Goal: Task Accomplishment & Management: Manage account settings

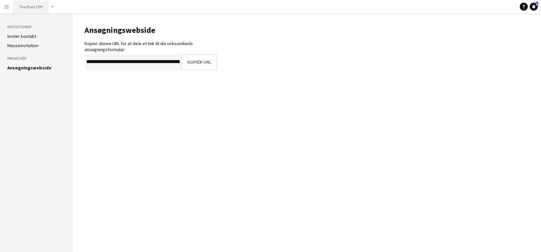
click at [37, 9] on button "The Plant CPH Luk" at bounding box center [31, 6] width 35 height 13
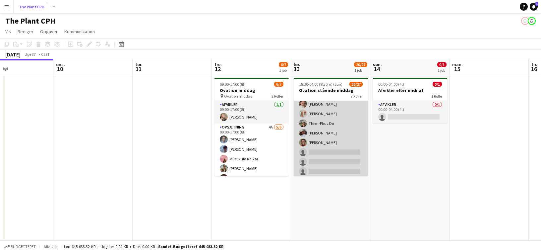
scroll to position [102, 0]
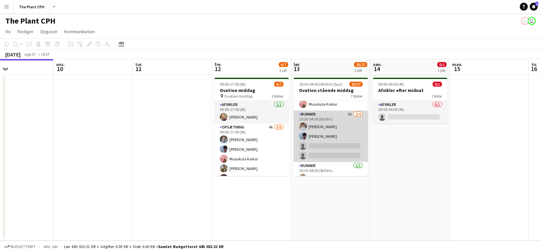
click at [343, 131] on app-card-role "Runner 6A [DATE] 19:30-04:00 (8t30m) [PERSON_NAME] [PERSON_NAME] single-neutral…" at bounding box center [331, 135] width 74 height 51
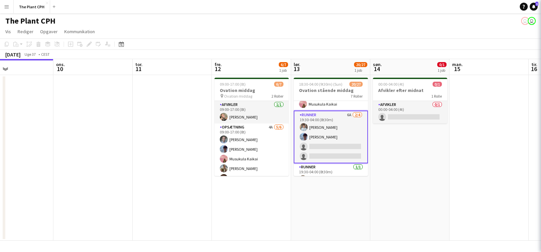
scroll to position [243, 0]
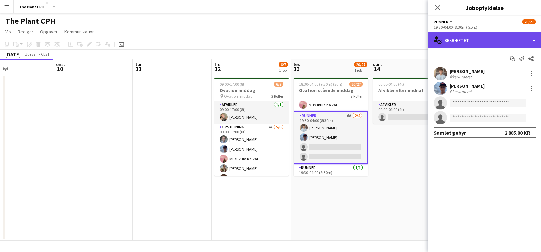
click at [482, 40] on div "single-neutral-actions-check-2 Bekræftet" at bounding box center [484, 40] width 113 height 16
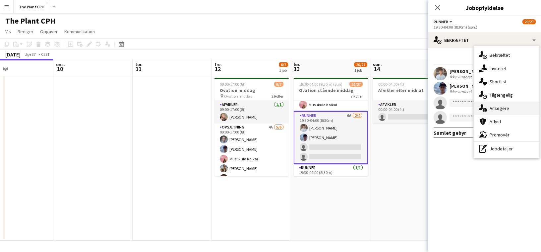
click at [517, 108] on div "single-neutral-actions-information Ansøgere" at bounding box center [507, 107] width 66 height 13
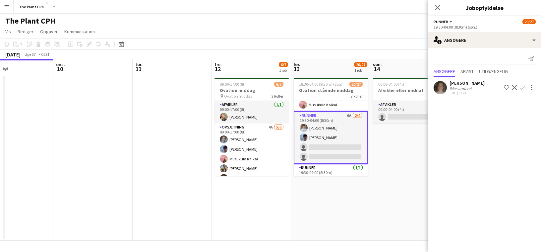
click at [523, 86] on app-icon "Bekræft" at bounding box center [522, 87] width 5 height 5
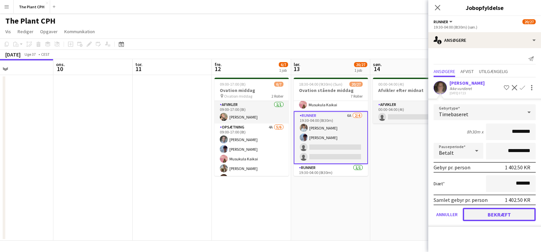
click at [502, 215] on button "Bekræft" at bounding box center [499, 213] width 73 height 13
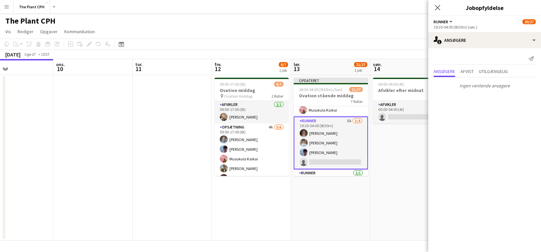
click at [377, 142] on app-date-cell "00:00-04:00 (4t) 0/1 Afvikler efter midnat 1 Rolle Afvikler 0/1 00:00-04:00 (4t…" at bounding box center [409, 157] width 79 height 165
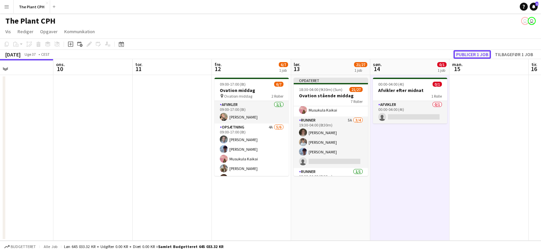
click at [472, 51] on button "Publicer 1 job" at bounding box center [471, 54] width 37 height 9
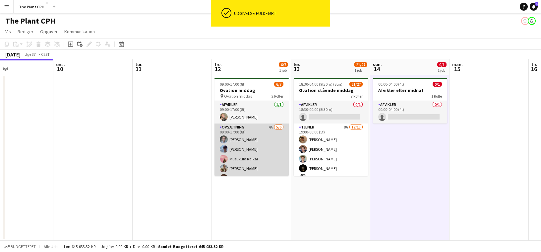
scroll to position [18, 0]
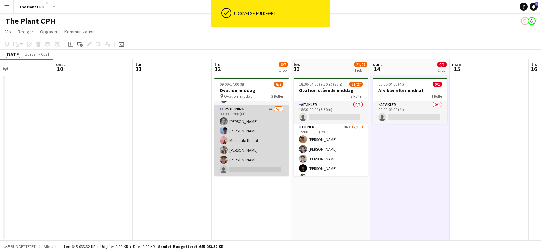
click at [266, 140] on app-card-role "Opsætning 4A [DATE] 09:00-17:00 (8t) [PERSON_NAME] [PERSON_NAME] [PERSON_NAME] …" at bounding box center [251, 140] width 74 height 71
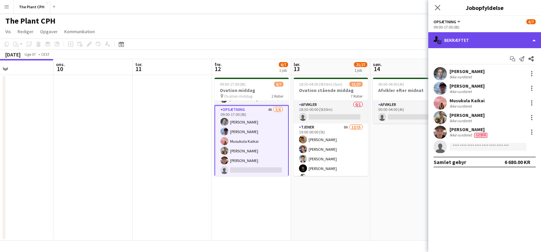
click at [480, 40] on div "single-neutral-actions-check-2 Bekræftet" at bounding box center [484, 40] width 113 height 16
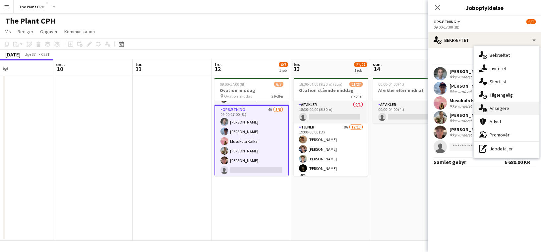
click at [497, 105] on span "Ansøgere" at bounding box center [499, 108] width 20 height 6
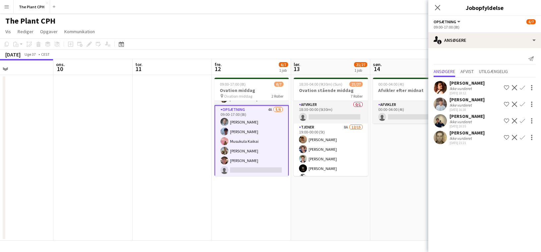
click at [522, 140] on app-icon "Bekræft" at bounding box center [522, 137] width 5 height 5
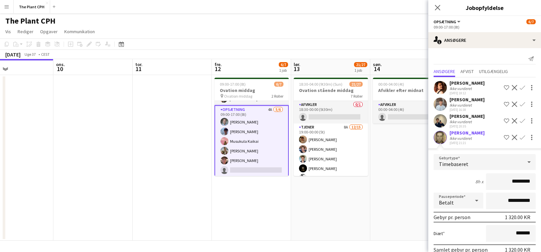
scroll to position [37, 0]
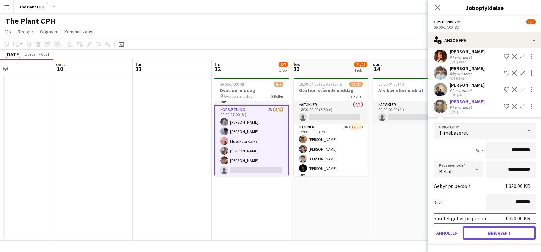
click at [500, 232] on button "Bekræft" at bounding box center [499, 232] width 73 height 13
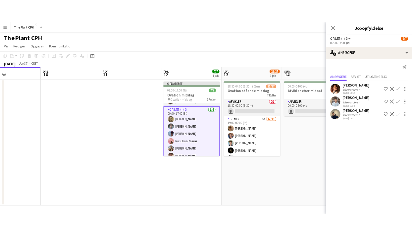
scroll to position [0, 0]
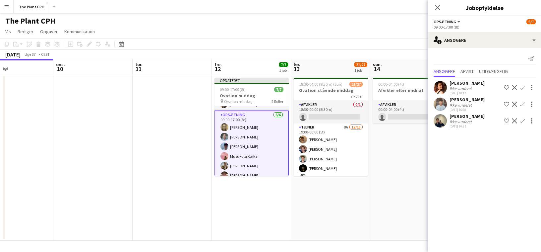
click at [242, 48] on app-toolbar "Kopier Indsæt Indsæt Kommando V Indsæt med mandskab Kommando Skift V Indsæt lin…" at bounding box center [270, 43] width 541 height 11
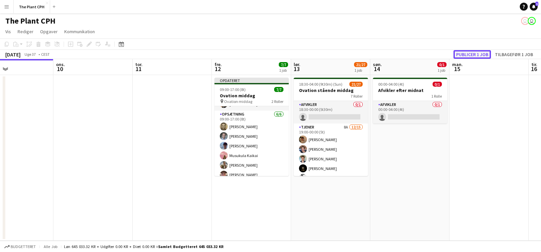
click at [484, 50] on button "Publicer 1 job" at bounding box center [471, 54] width 37 height 9
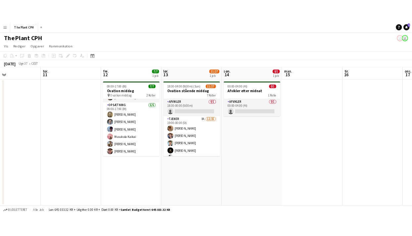
scroll to position [18, 0]
